Goal: Use online tool/utility: Use online tool/utility

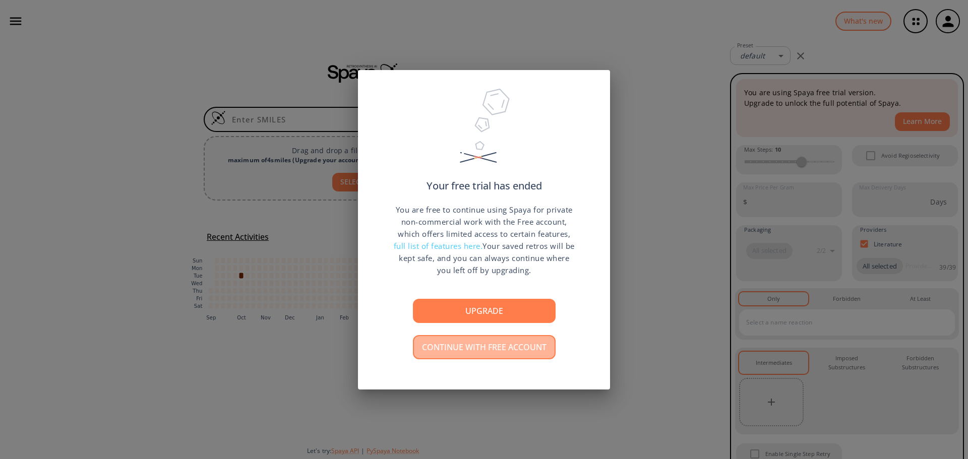
click at [475, 349] on button "Continue with free account" at bounding box center [484, 347] width 143 height 24
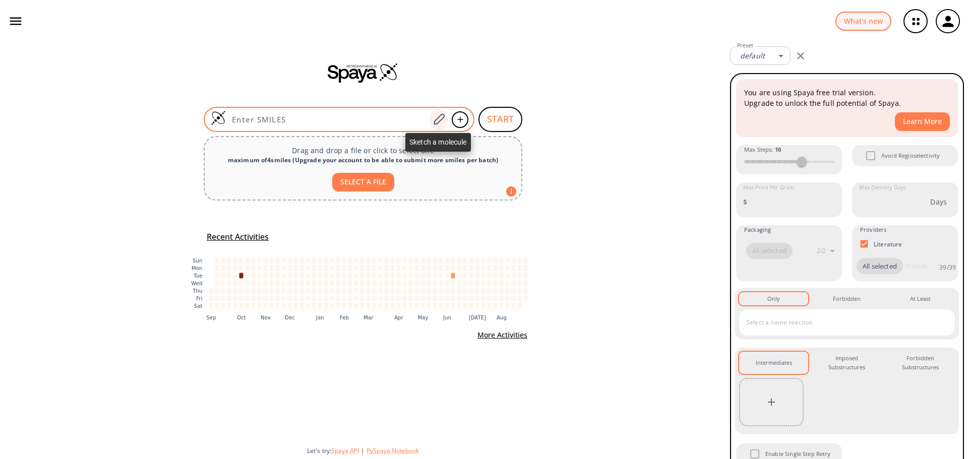
click at [442, 123] on icon at bounding box center [439, 119] width 14 height 13
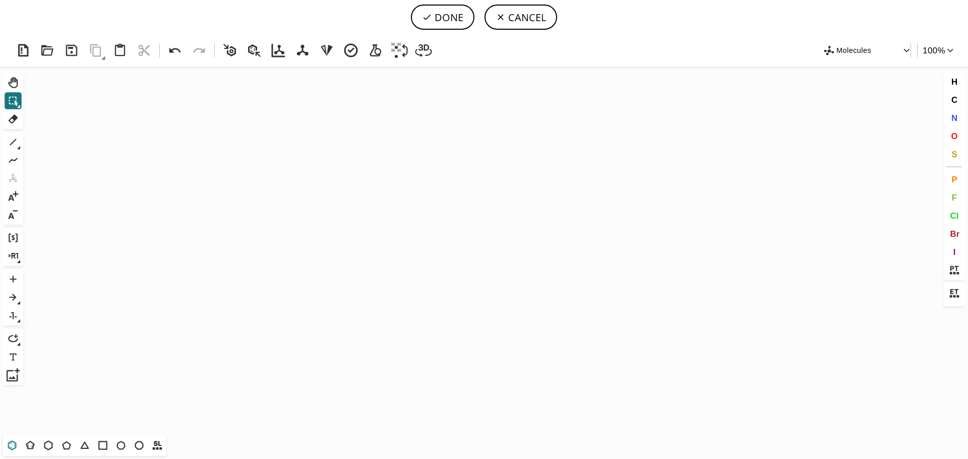
click at [15, 448] on icon at bounding box center [12, 446] width 9 height 10
click at [154, 227] on icon "Created with [PERSON_NAME] 2.3.0" at bounding box center [484, 251] width 914 height 369
click at [14, 143] on icon at bounding box center [13, 142] width 13 height 13
drag, startPoint x: 209, startPoint y: 219, endPoint x: 225, endPoint y: 205, distance: 21.8
click at [6, 119] on button "Del" at bounding box center [13, 118] width 17 height 17
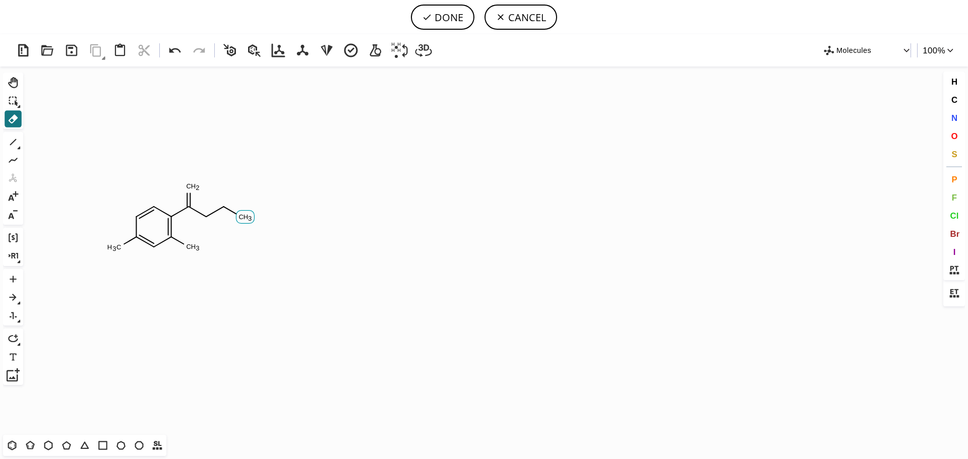
click at [240, 215] on tspan "C" at bounding box center [240, 217] width 5 height 8
click at [446, 15] on button "DONE" at bounding box center [443, 17] width 64 height 25
type input "C1C(Cl)=CC(Cl)=C(C(=O)CCl)C=1"
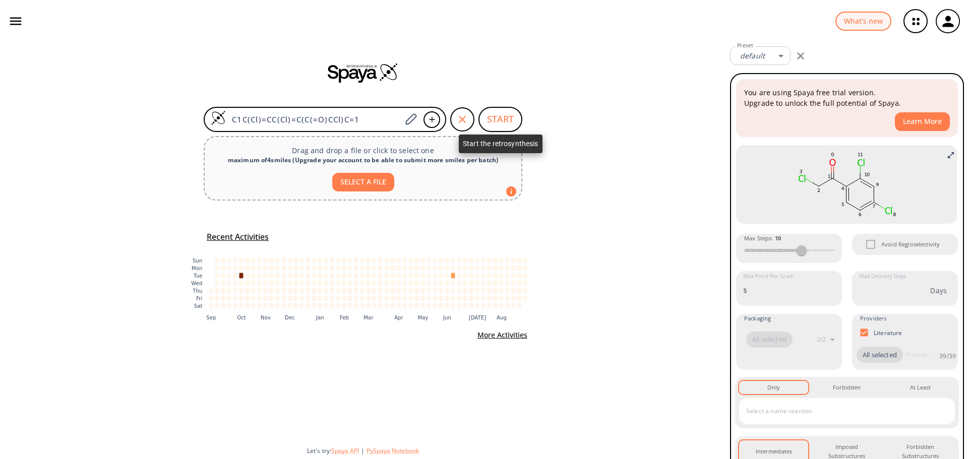
click at [499, 119] on button "START" at bounding box center [500, 119] width 44 height 25
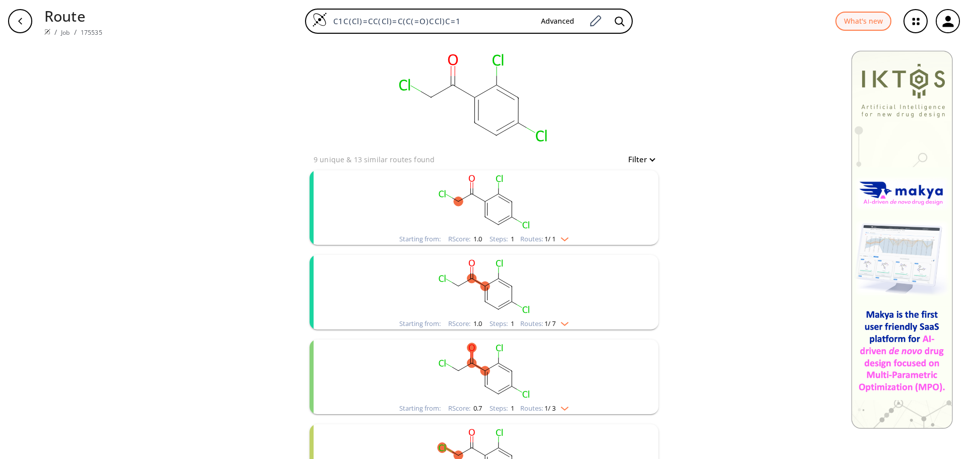
click at [564, 286] on rect "clusters" at bounding box center [484, 286] width 262 height 63
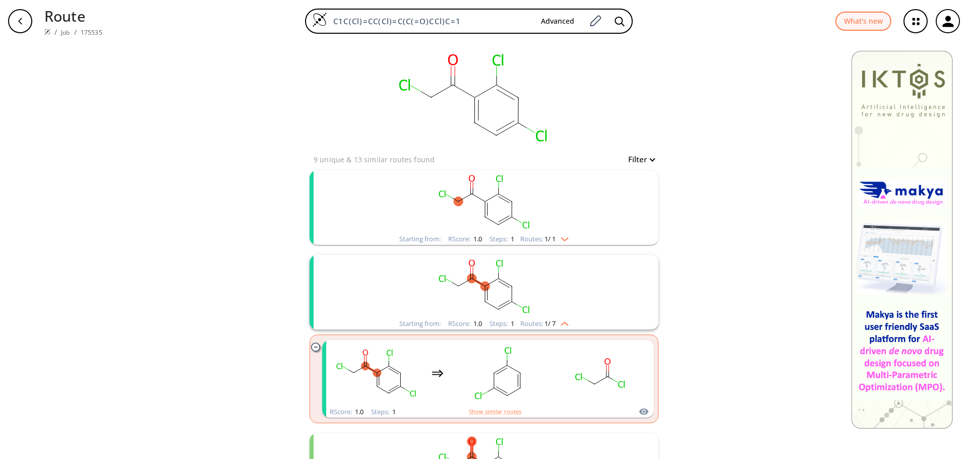
scroll to position [101, 0]
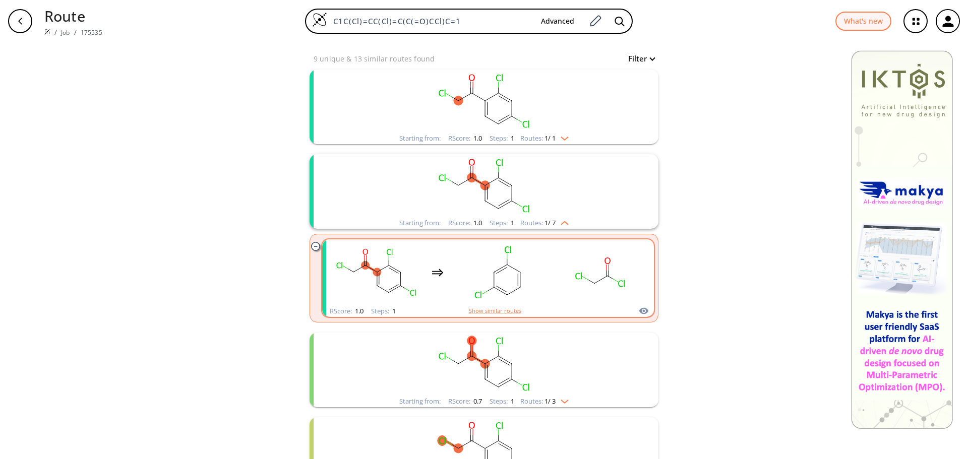
click at [566, 250] on rect "clusters" at bounding box center [600, 272] width 91 height 63
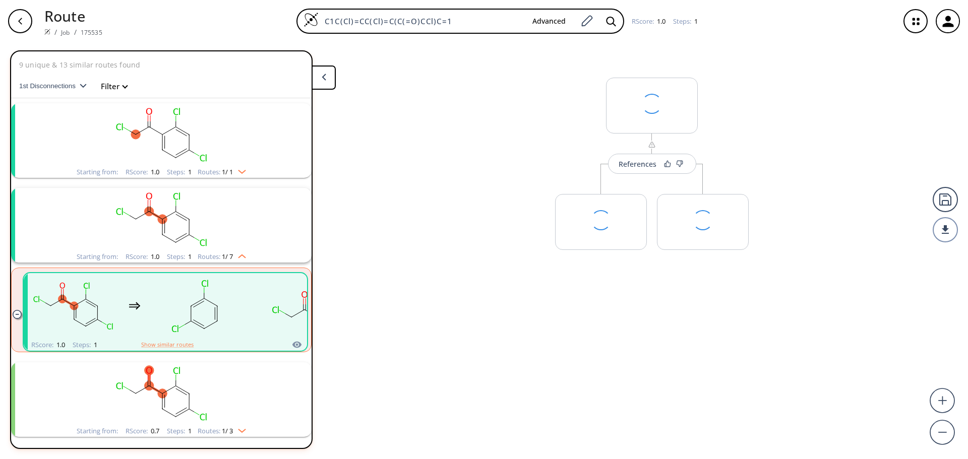
scroll to position [108, 0]
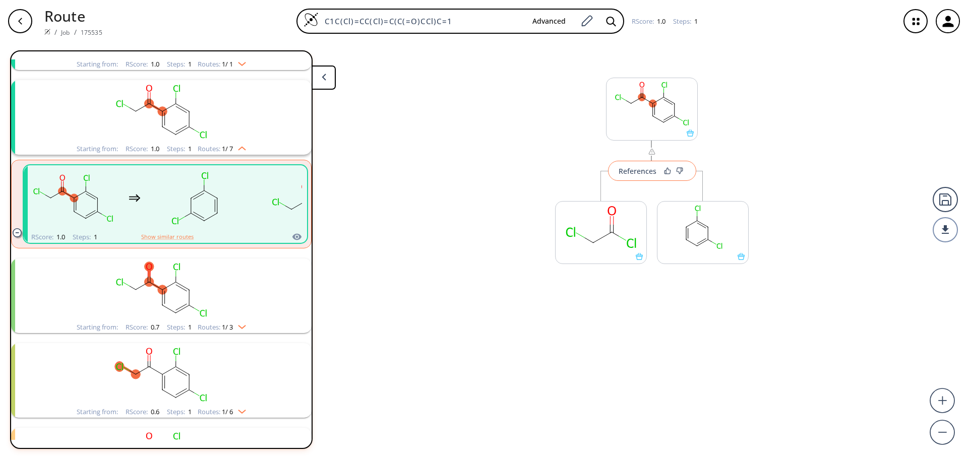
click at [644, 171] on div "References" at bounding box center [638, 171] width 38 height 7
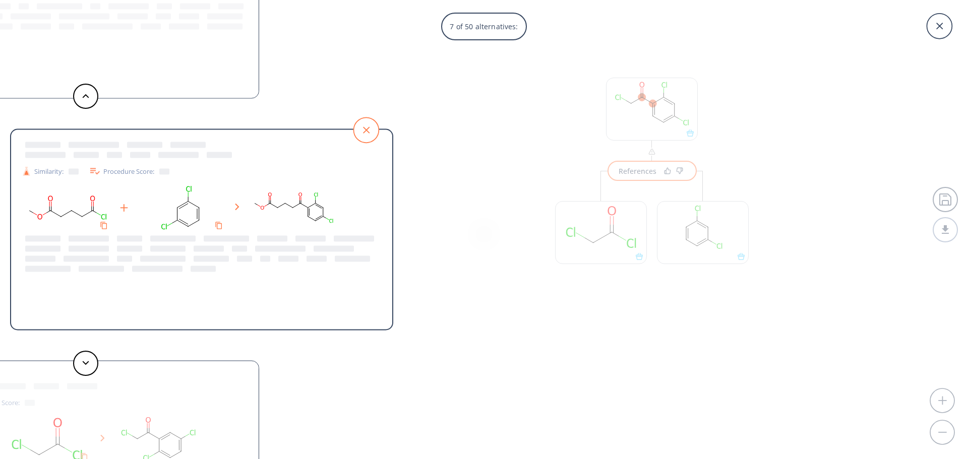
click at [364, 128] on icon at bounding box center [366, 130] width 7 height 7
